Goal: Task Accomplishment & Management: Use online tool/utility

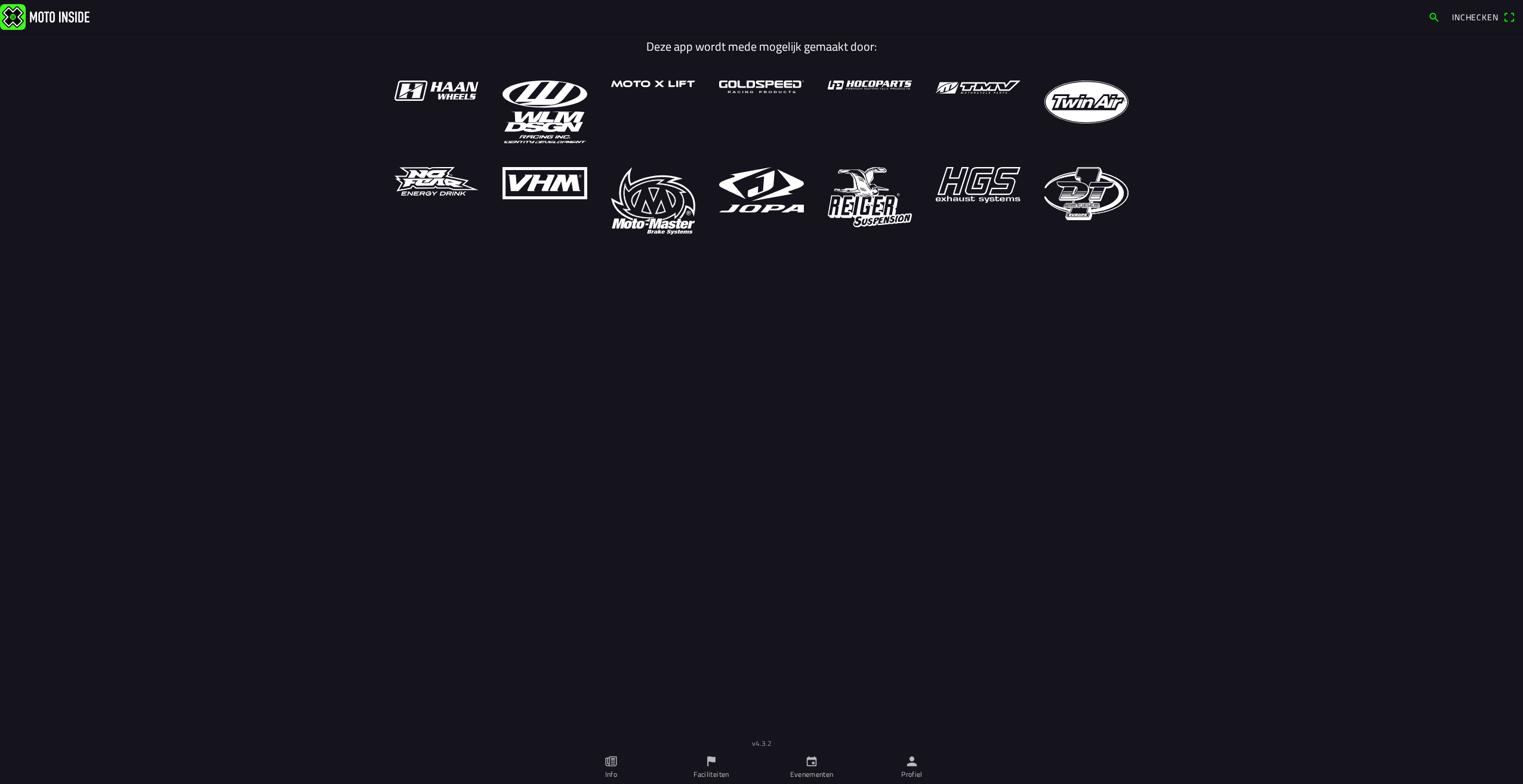
click at [808, 764] on icon "calendar" at bounding box center [812, 762] width 10 height 10
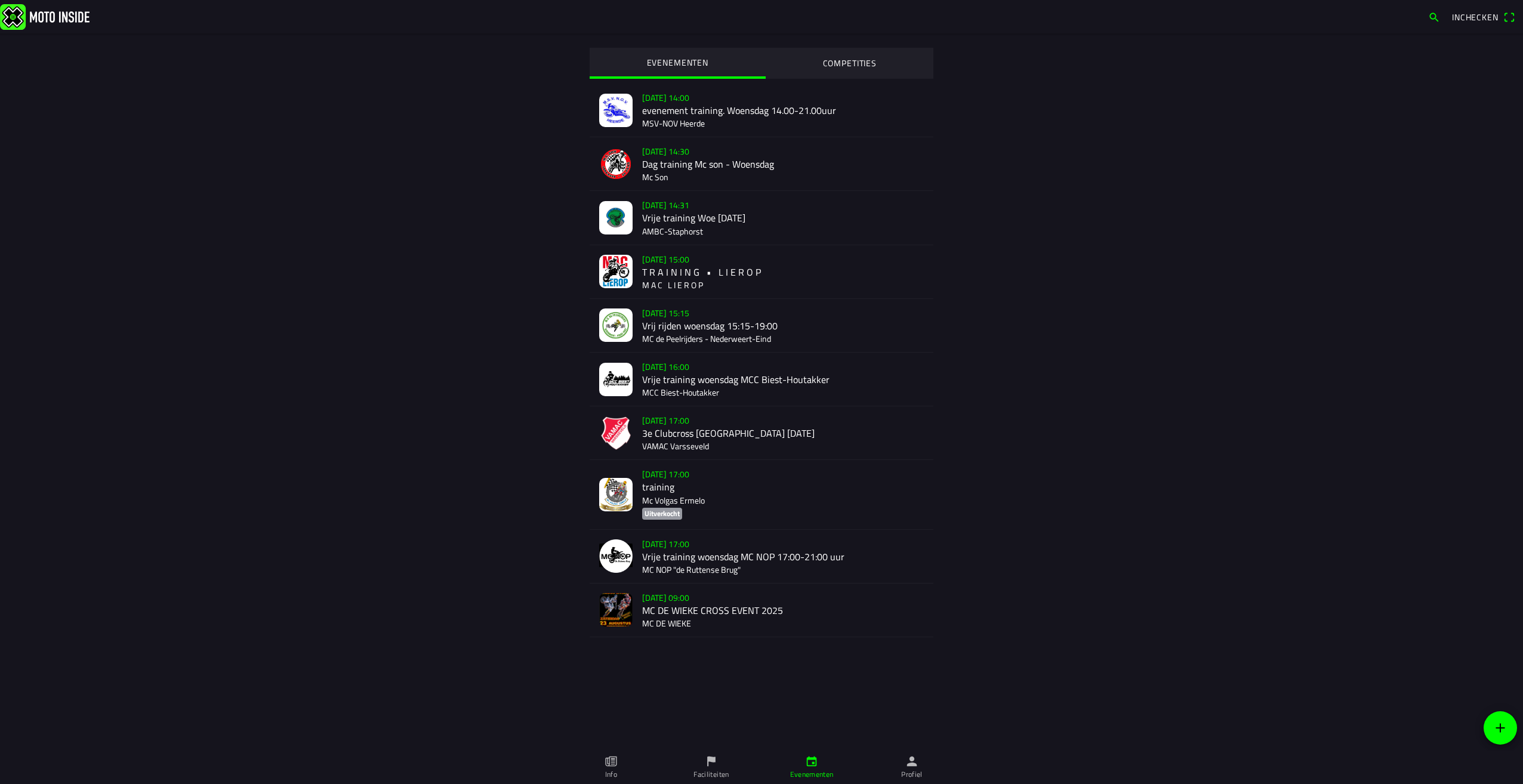
click at [906, 768] on link "Profiel" at bounding box center [912, 767] width 100 height 33
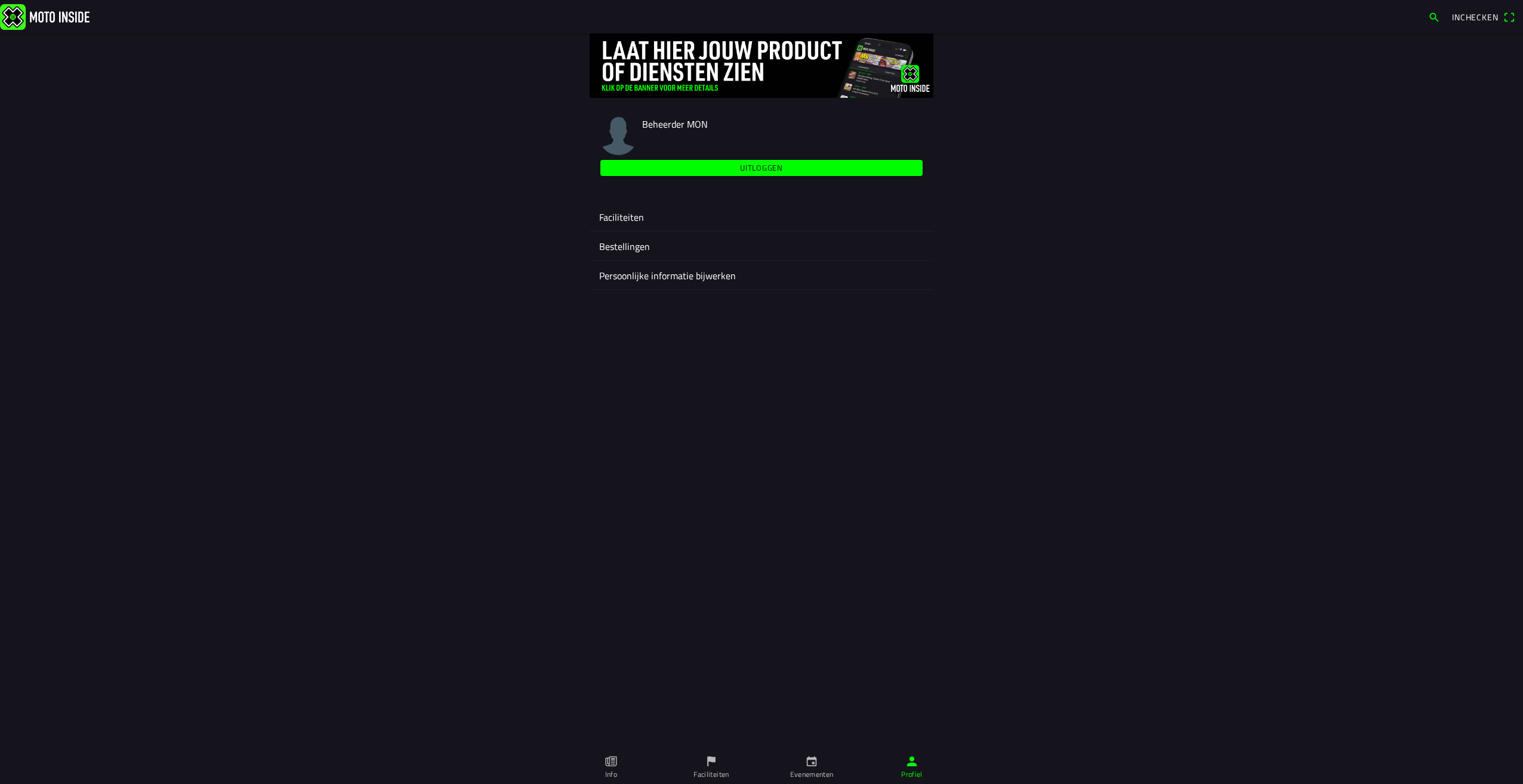
click at [628, 215] on ion-label "Faciliteiten" at bounding box center [762, 217] width 325 height 14
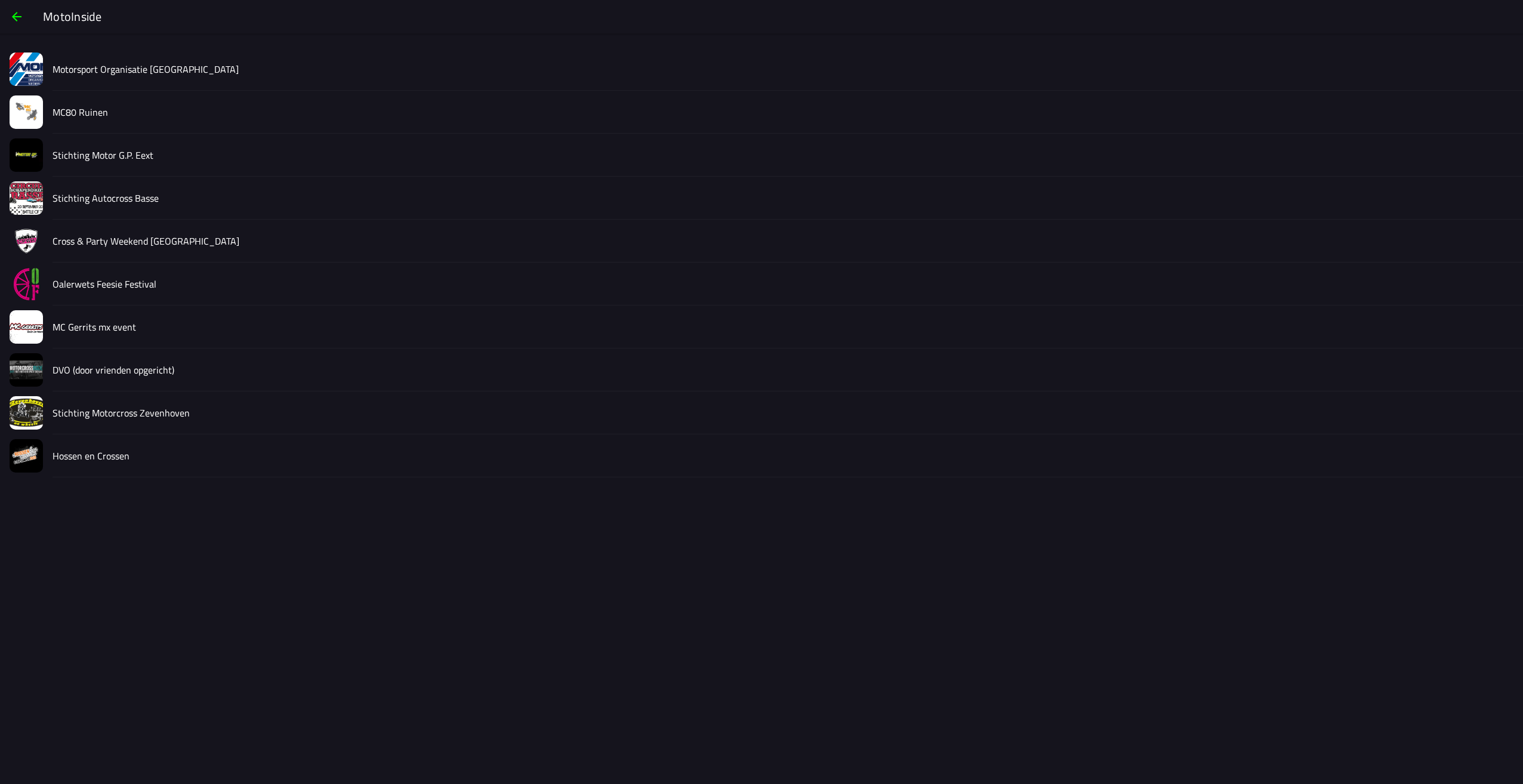
click at [0, 0] on slot "Motorsport Organisatie [GEOGRAPHIC_DATA]" at bounding box center [0, 0] width 0 height 0
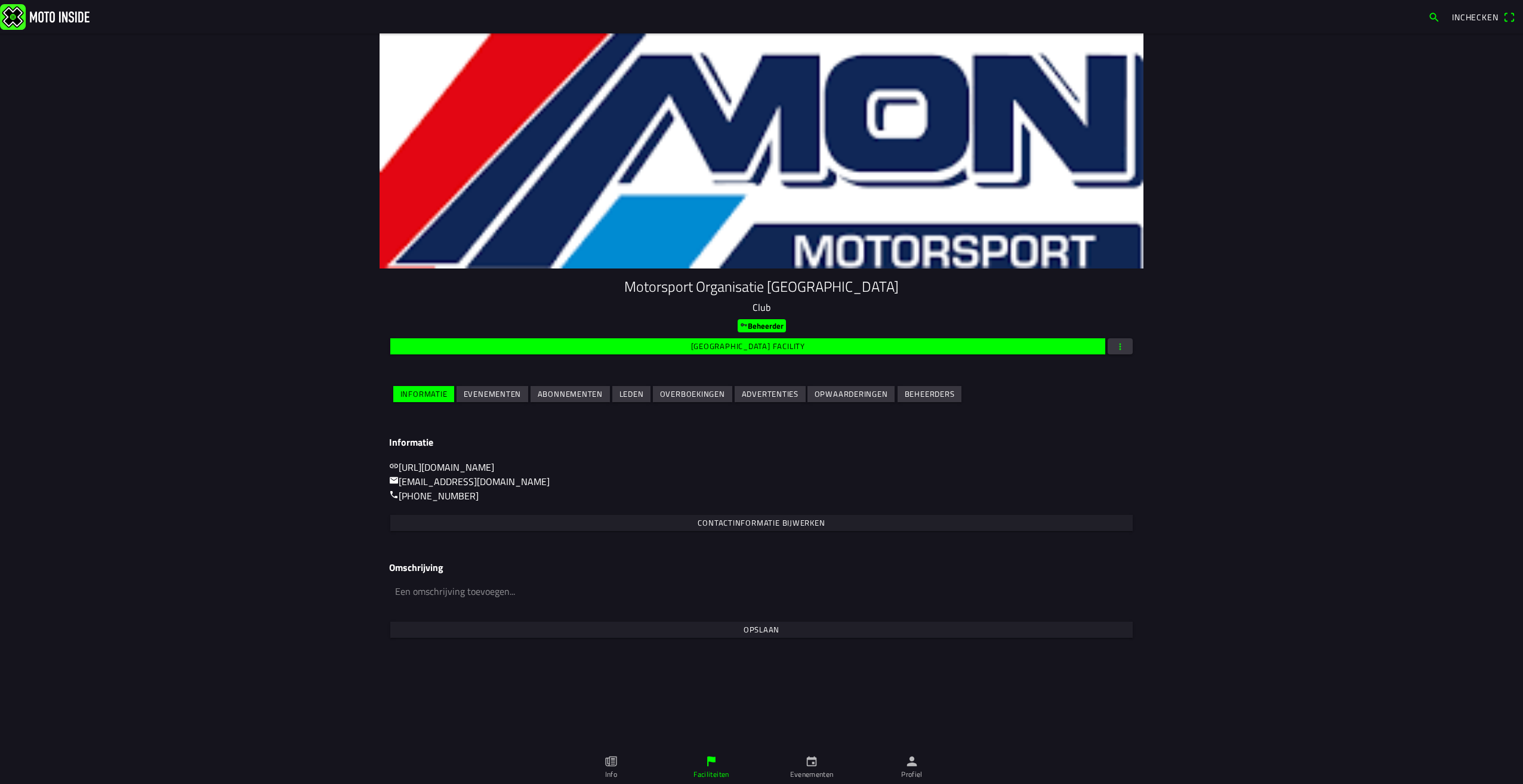
click at [1122, 345] on span "button" at bounding box center [1120, 346] width 11 height 16
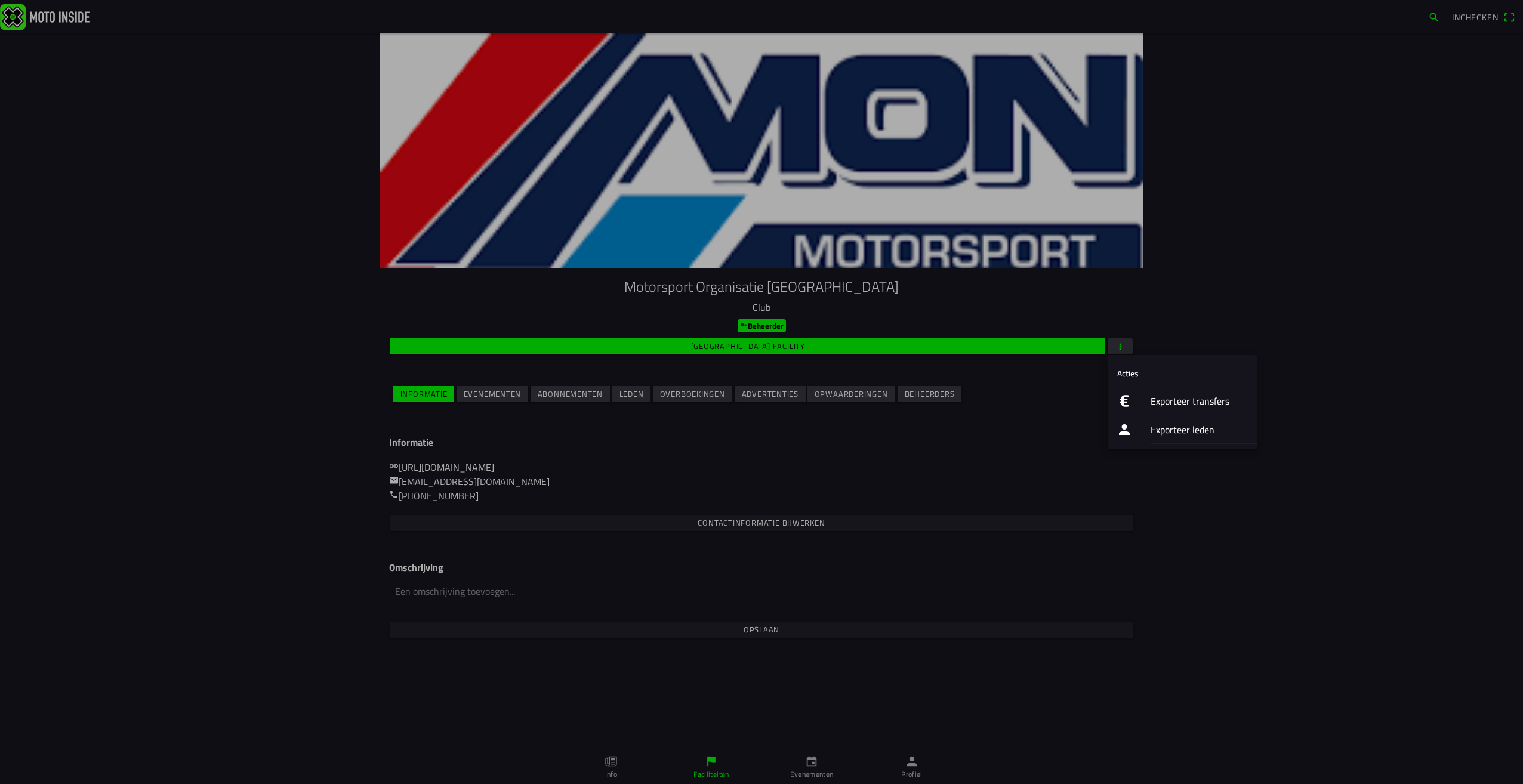
click at [1186, 404] on ion-label "Exporteer transfers" at bounding box center [1199, 401] width 97 height 14
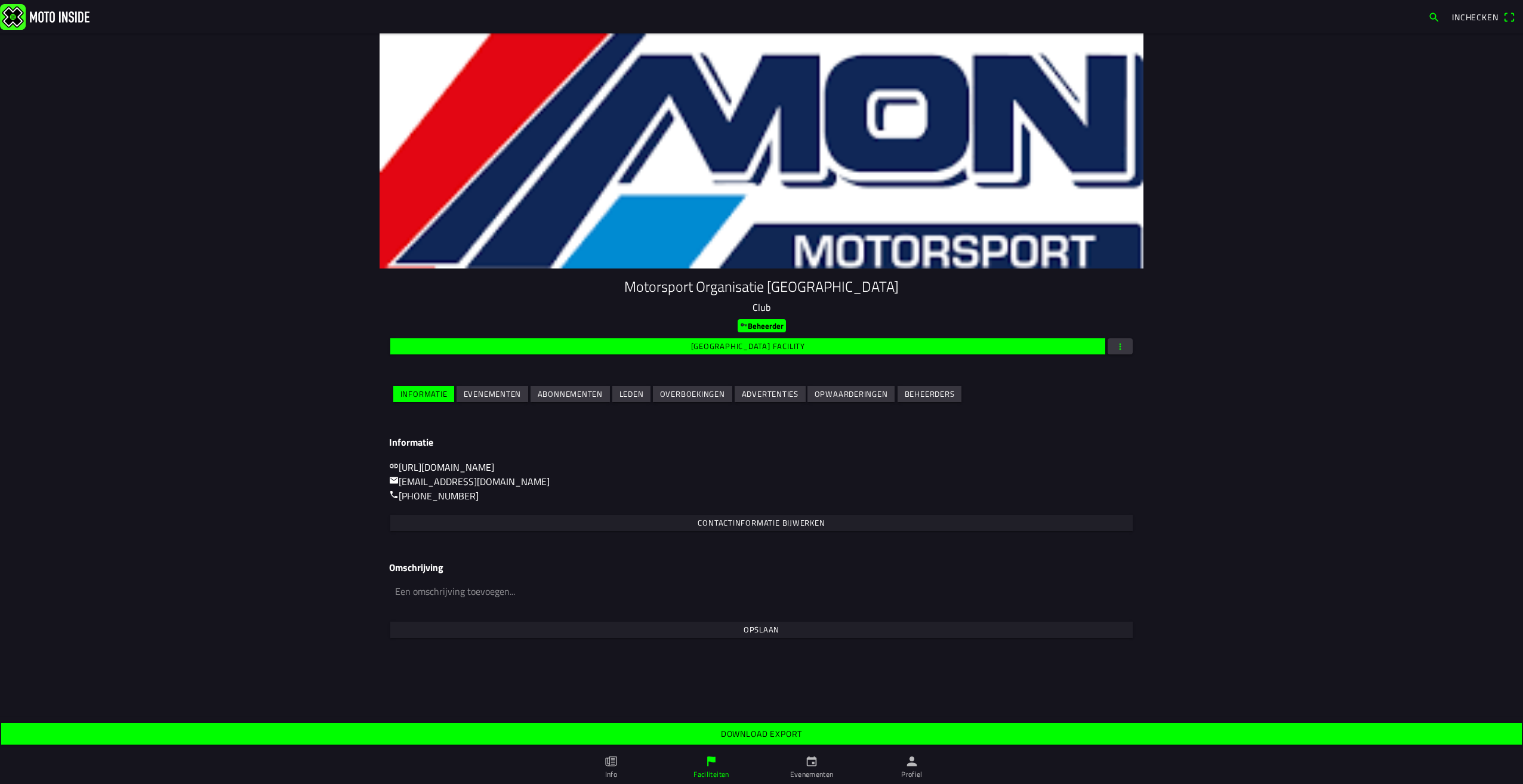
click at [0, 0] on slot "Download export" at bounding box center [0, 0] width 0 height 0
